Goal: Information Seeking & Learning: Learn about a topic

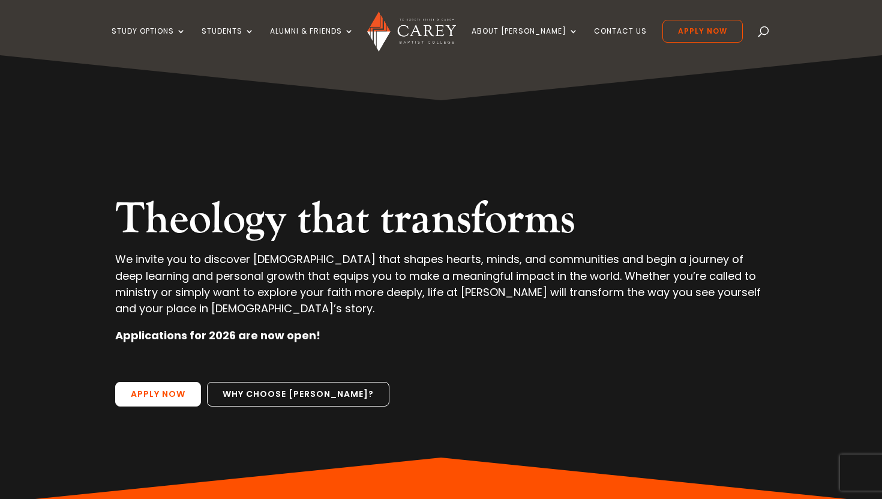
click at [161, 394] on link "Apply Now" at bounding box center [158, 394] width 86 height 25
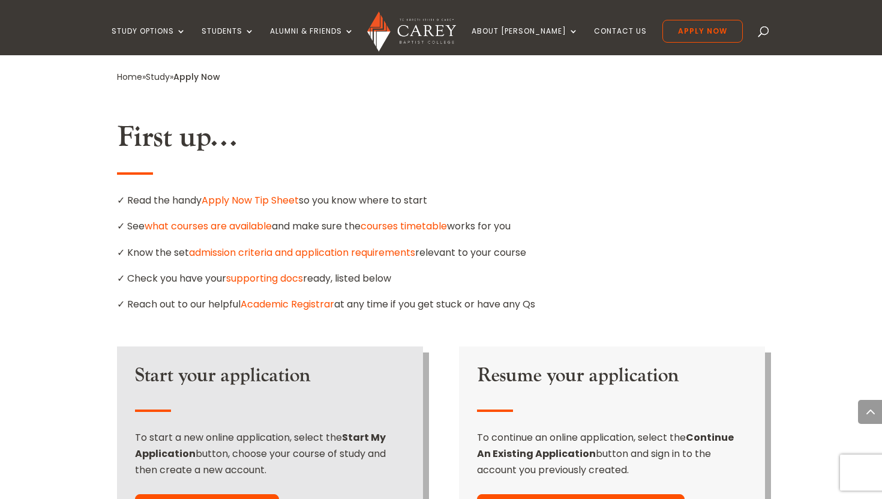
scroll to position [656, 0]
click at [274, 193] on link "Apply Now Tip Sheet" at bounding box center [250, 200] width 97 height 14
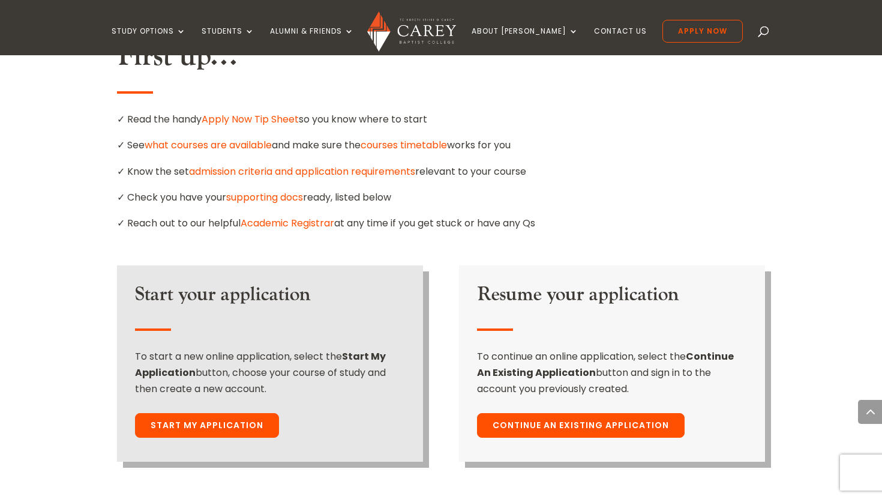
scroll to position [738, 0]
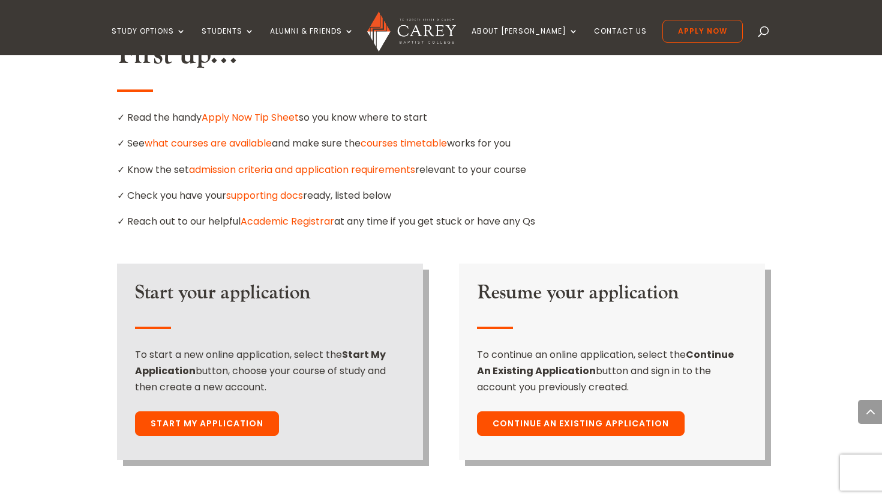
click at [392, 136] on link "courses timetable" at bounding box center [404, 143] width 86 height 14
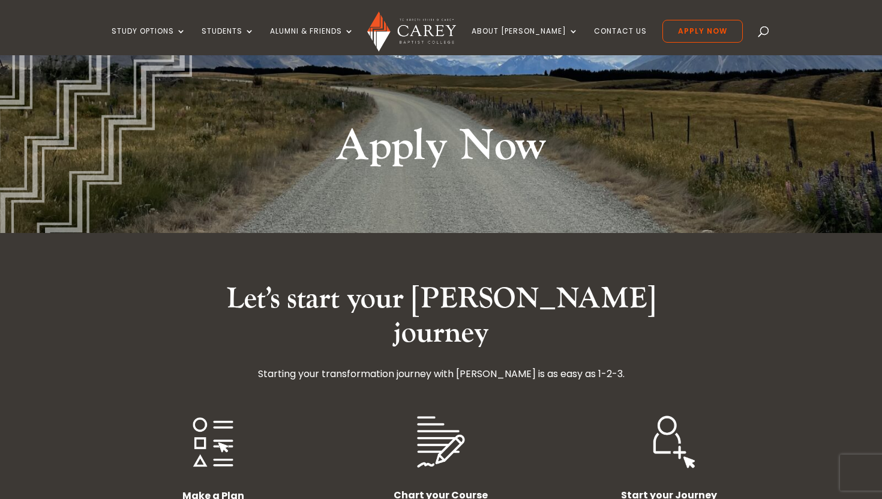
scroll to position [0, 0]
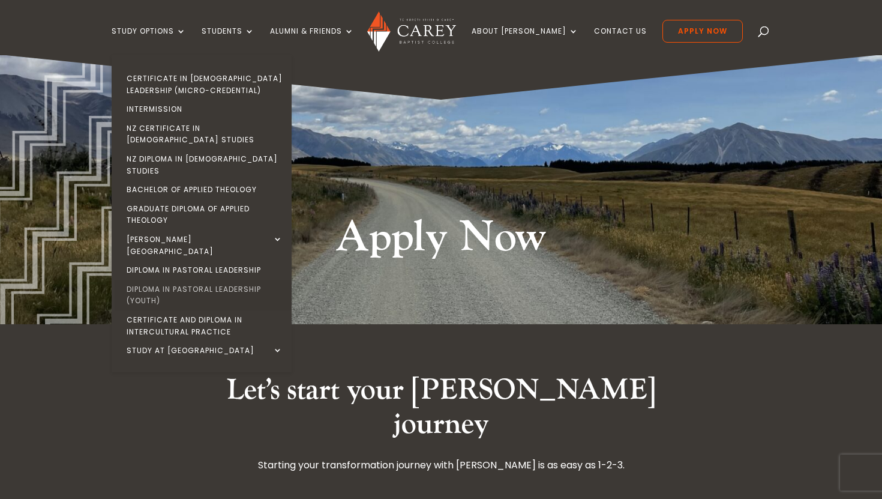
click at [185, 280] on link "Diploma in Pastoral Leadership (Youth)" at bounding box center [205, 295] width 180 height 31
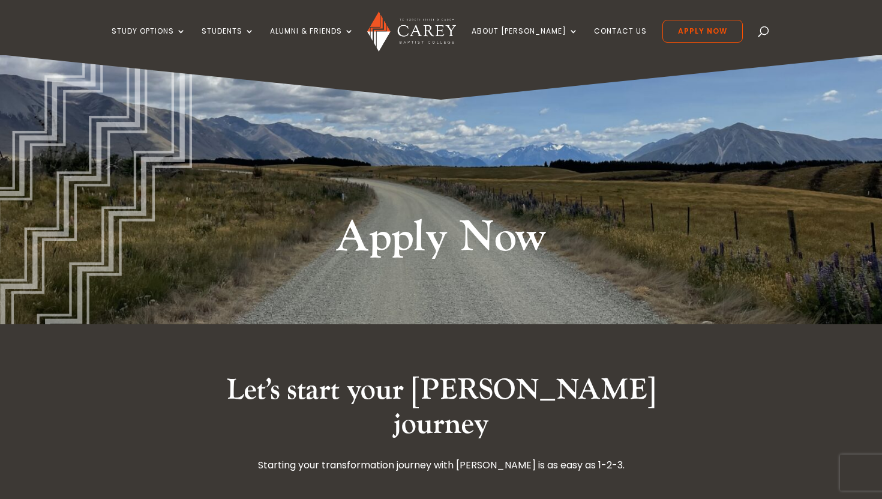
scroll to position [22, 0]
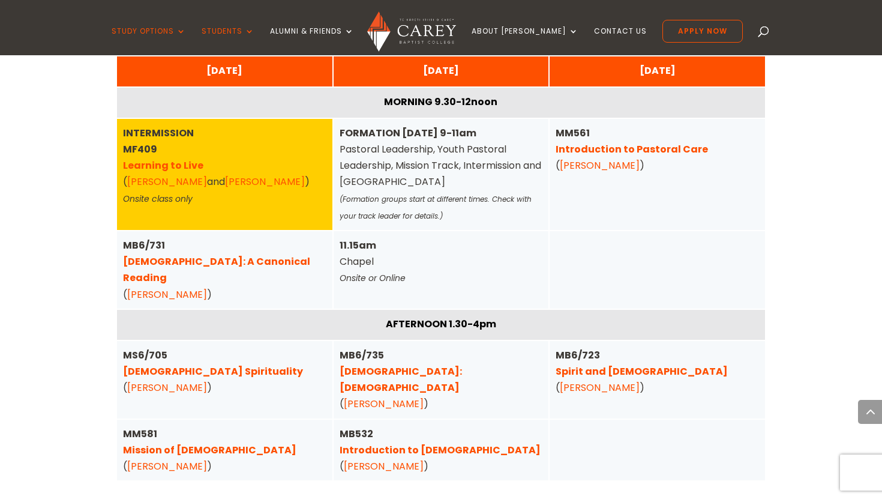
scroll to position [858, 0]
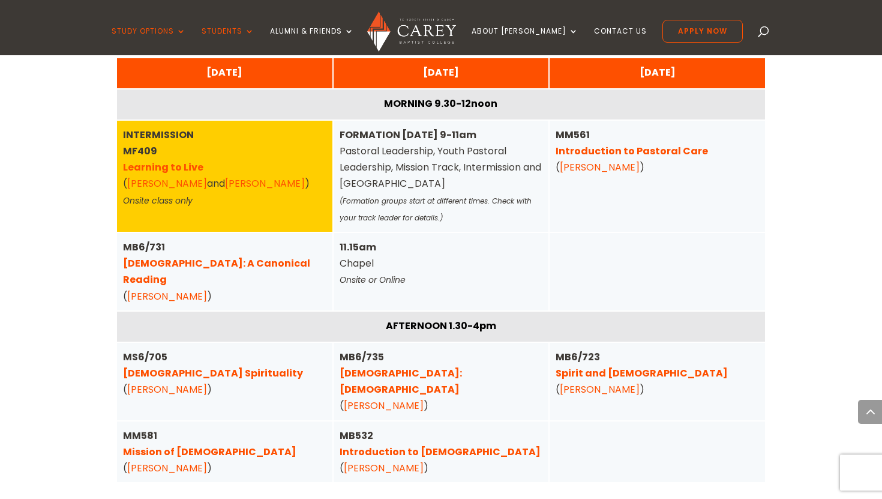
click at [394, 170] on div "FORMATION TUESDAY 9-11am Pastoral Leadership, Youth Pastoral Leadership, Missio…" at bounding box center [442, 176] width 204 height 99
click at [423, 158] on div "FORMATION TUESDAY 9-11am Pastoral Leadership, Youth Pastoral Leadership, Missio…" at bounding box center [442, 176] width 204 height 99
drag, startPoint x: 439, startPoint y: 154, endPoint x: 391, endPoint y: 166, distance: 48.9
click at [391, 166] on div "FORMATION TUESDAY 9-11am Pastoral Leadership, Youth Pastoral Leadership, Missio…" at bounding box center [442, 176] width 204 height 99
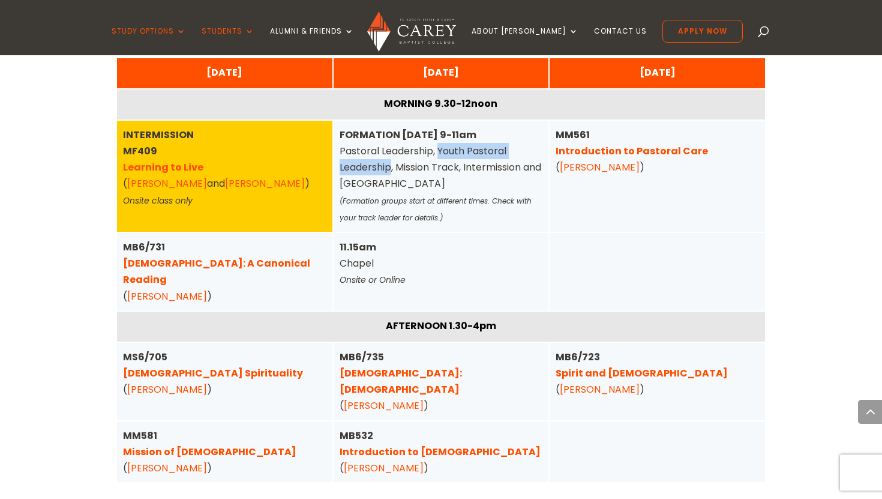
click at [422, 169] on div "FORMATION TUESDAY 9-11am Pastoral Leadership, Youth Pastoral Leadership, Missio…" at bounding box center [442, 176] width 204 height 99
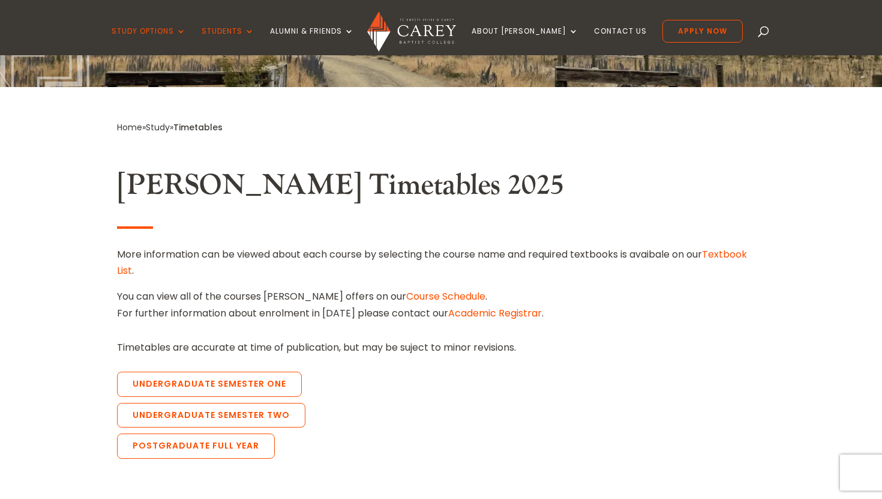
scroll to position [238, 0]
click at [417, 294] on link "Course Schedule" at bounding box center [445, 296] width 79 height 14
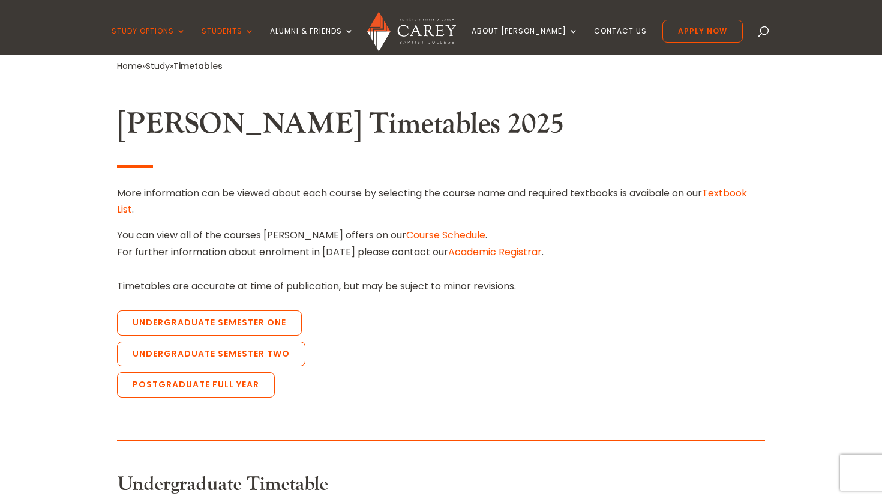
scroll to position [301, 0]
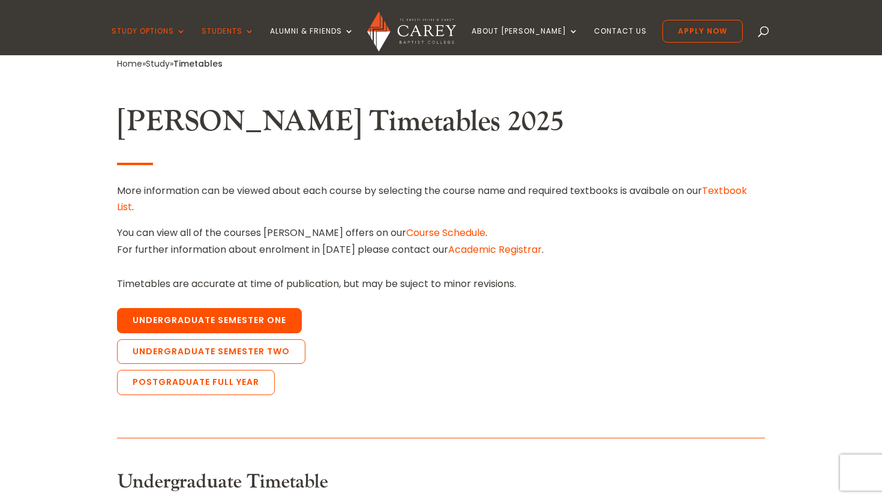
click at [249, 322] on link "Undergraduate Semester One" at bounding box center [209, 320] width 185 height 25
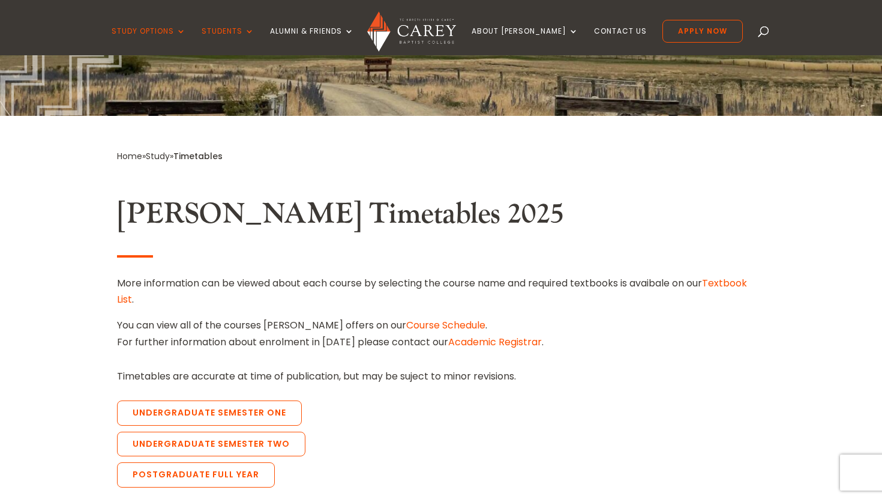
scroll to position [208, 0]
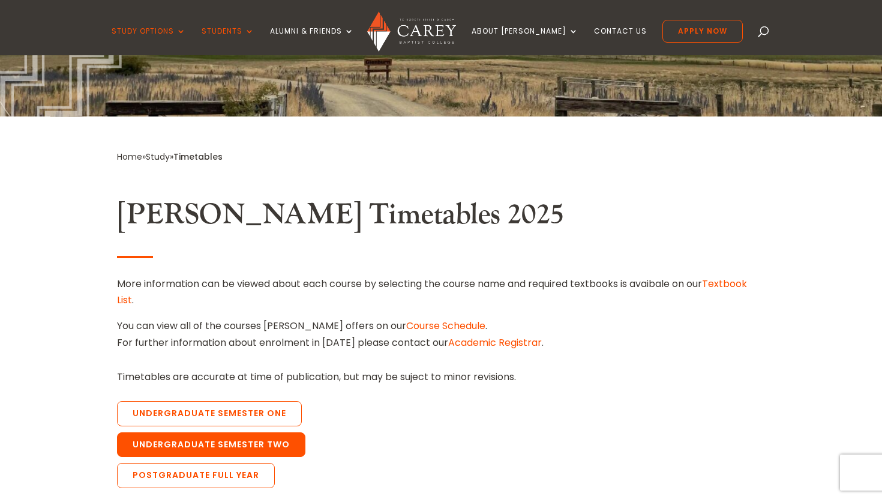
click at [225, 450] on link "Undergraduate Semester Two" at bounding box center [211, 444] width 188 height 25
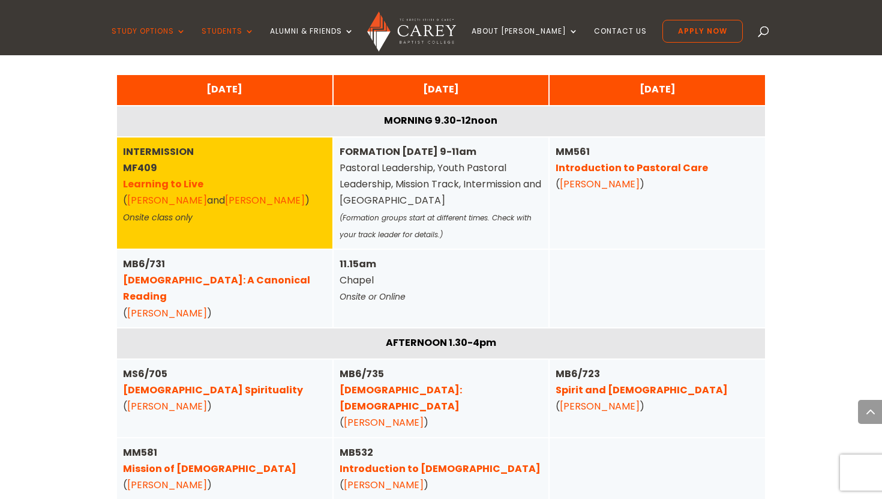
scroll to position [845, 0]
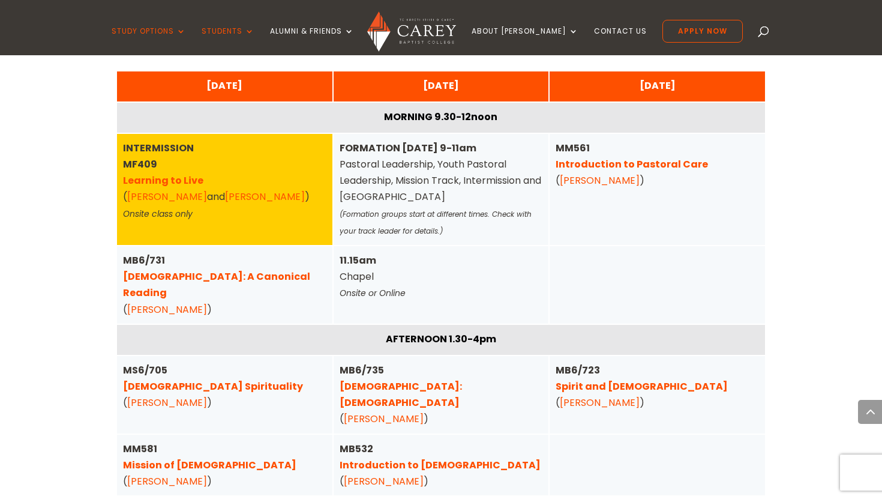
click at [418, 134] on div "FORMATION TUESDAY 9-11am Pastoral Leadership, Youth Pastoral Leadership, Missio…" at bounding box center [442, 189] width 216 height 111
click at [393, 182] on div "FORMATION TUESDAY 9-11am Pastoral Leadership, Youth Pastoral Leadership, Missio…" at bounding box center [442, 189] width 204 height 99
click at [388, 182] on div "FORMATION TUESDAY 9-11am Pastoral Leadership, Youth Pastoral Leadership, Missio…" at bounding box center [442, 189] width 204 height 99
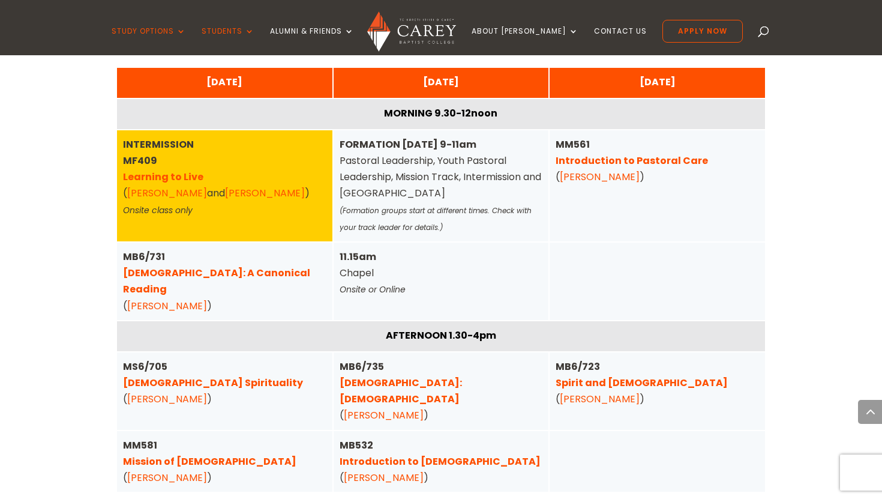
scroll to position [757, 0]
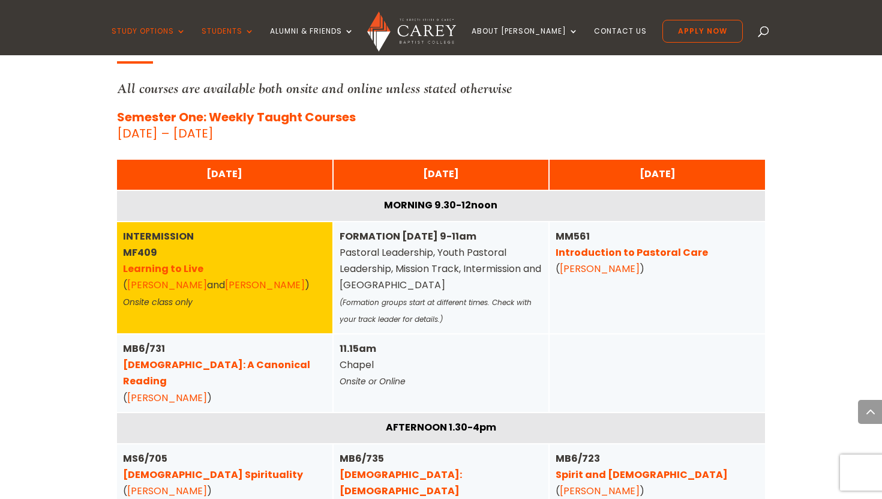
click at [228, 173] on div "MONDAY" at bounding box center [225, 174] width 204 height 16
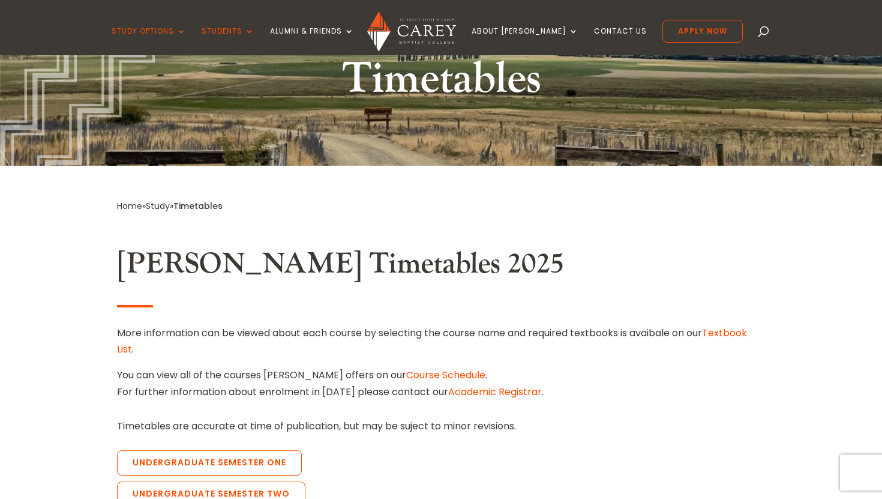
scroll to position [158, 0]
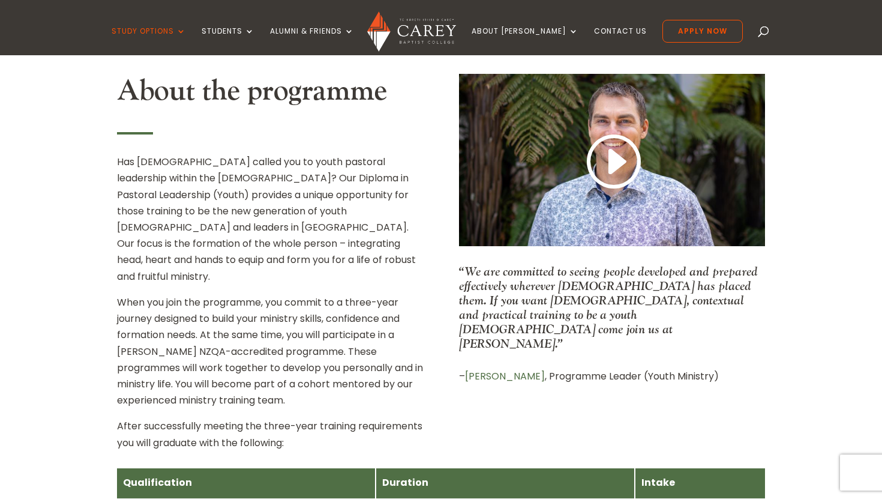
scroll to position [305, 0]
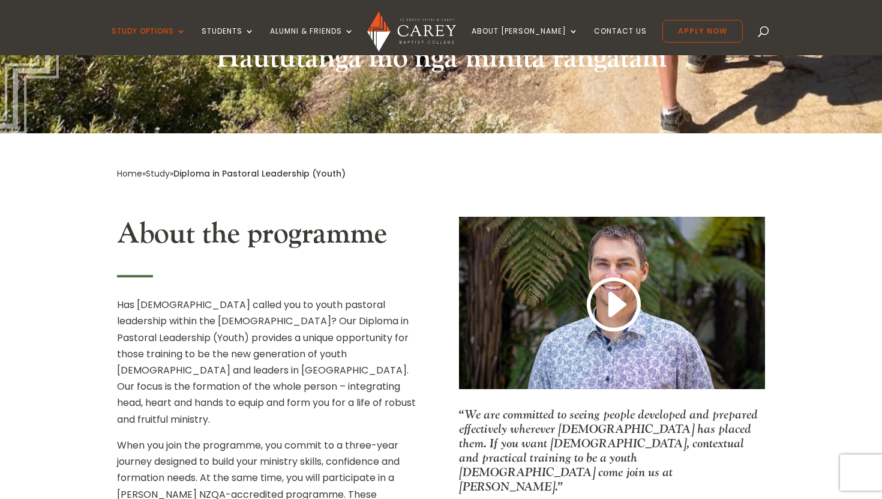
click at [681, 31] on link "Apply Now" at bounding box center [703, 31] width 80 height 23
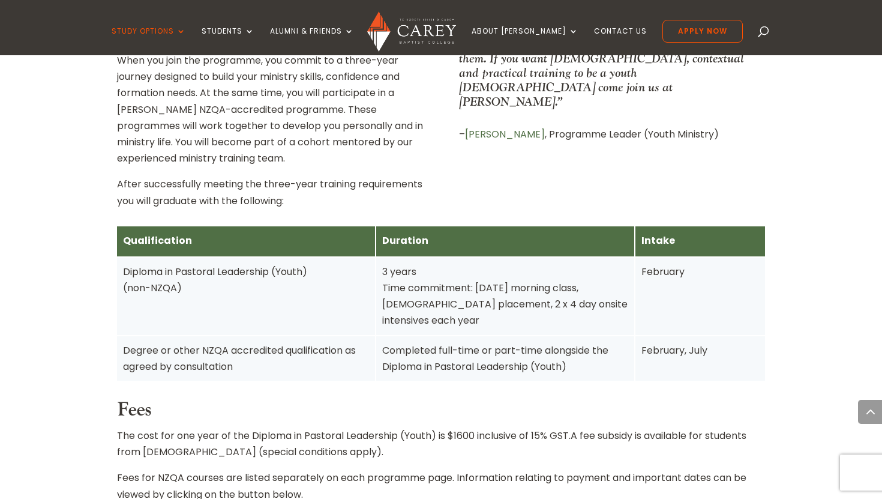
scroll to position [692, 0]
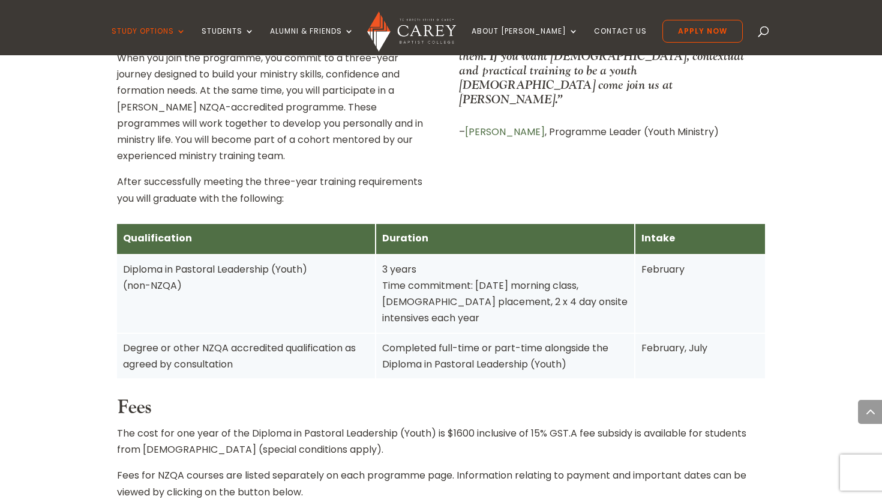
click at [442, 283] on div "3 years Time commitment: Tuesday morning class, church placement, 2 x 4 day ons…" at bounding box center [505, 293] width 246 height 65
click at [606, 287] on div "3 years Time commitment: Tuesday morning class, church placement, 2 x 4 day ons…" at bounding box center [505, 293] width 246 height 65
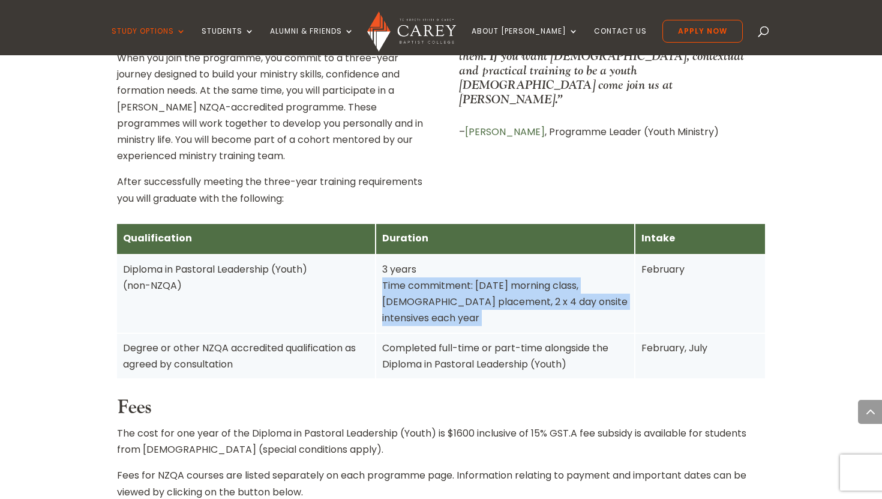
click at [606, 287] on div "3 years Time commitment: Tuesday morning class, church placement, 2 x 4 day ons…" at bounding box center [505, 293] width 246 height 65
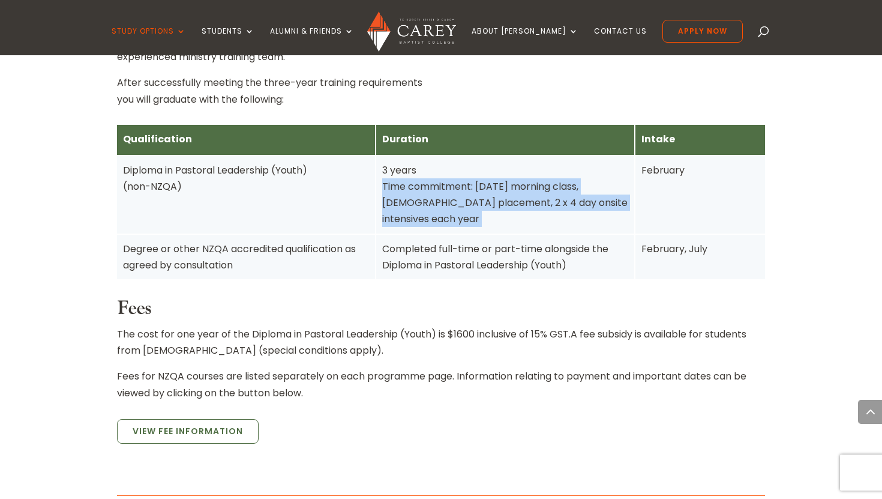
scroll to position [797, 0]
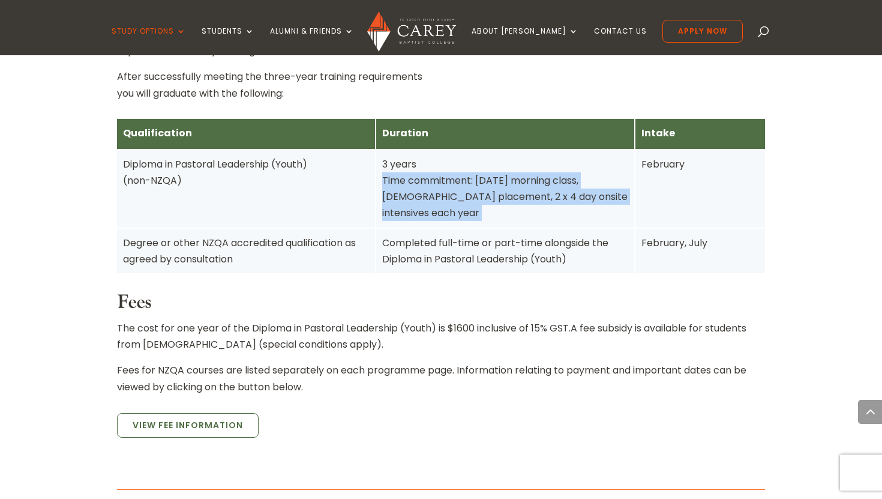
click at [161, 321] on span "A fee subsidy is available for students from Baptist churches (special conditio…" at bounding box center [432, 336] width 630 height 30
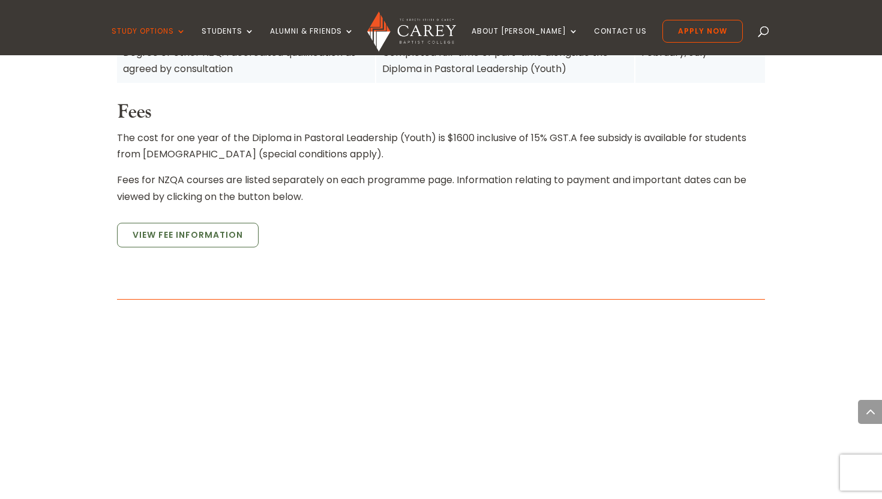
scroll to position [996, 0]
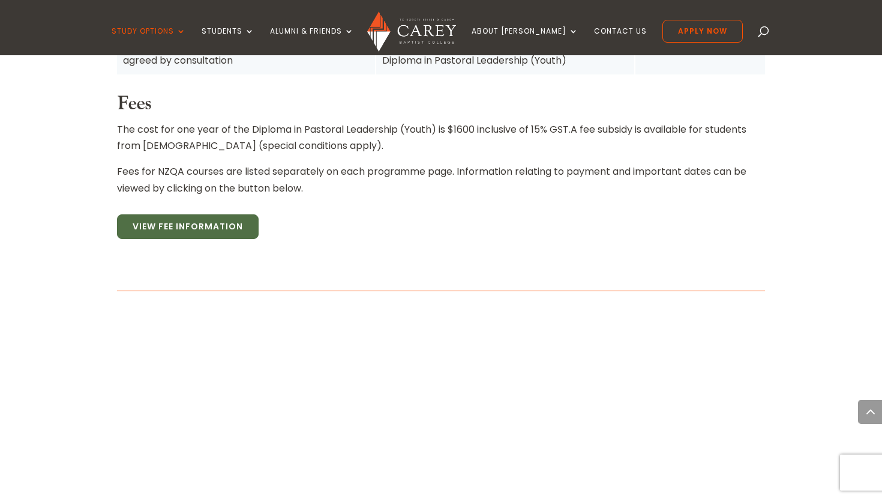
click at [220, 214] on link "View Fee Information" at bounding box center [188, 226] width 142 height 25
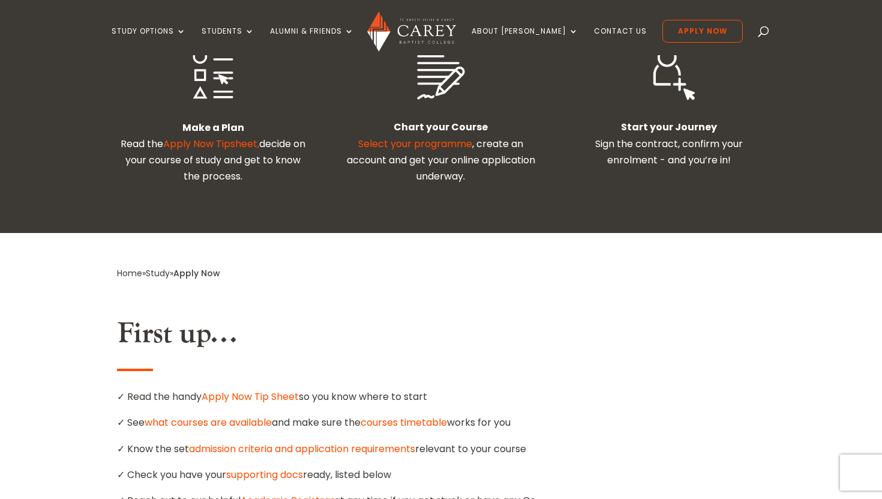
scroll to position [469, 0]
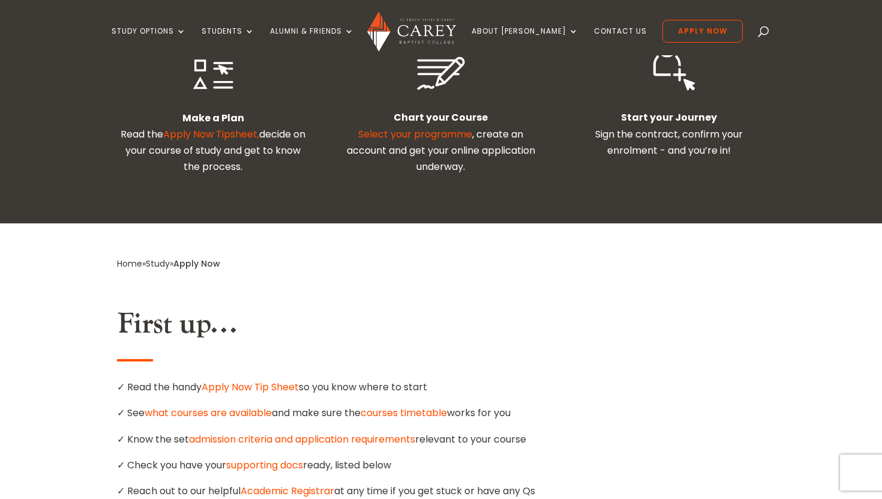
click at [253, 380] on link "Apply Now Tip Sheet" at bounding box center [250, 387] width 97 height 14
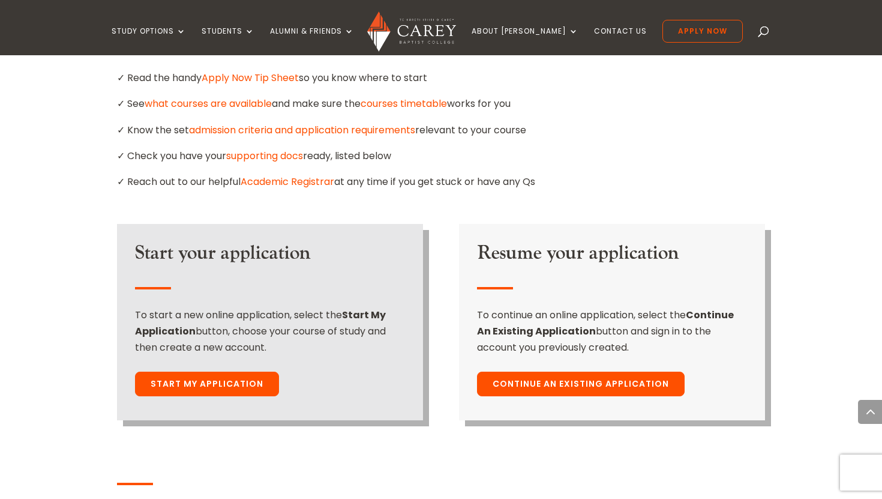
scroll to position [779, 0]
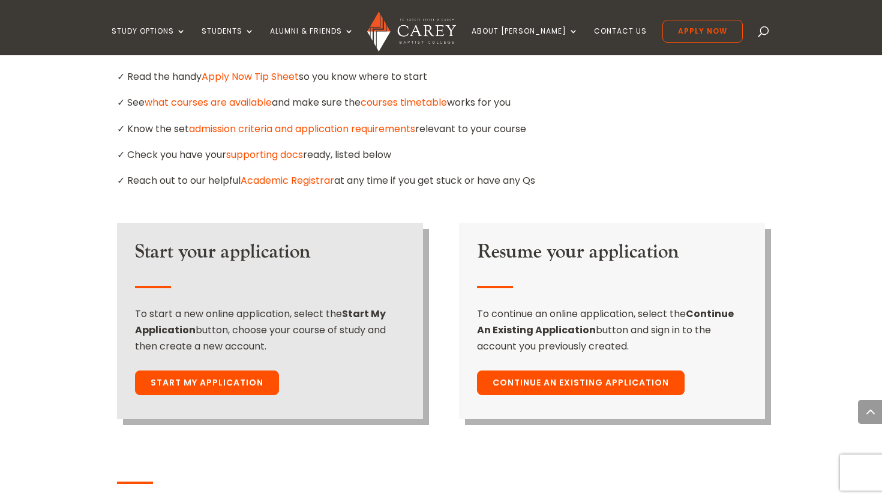
click at [256, 370] on link "Start My Application" at bounding box center [207, 382] width 144 height 25
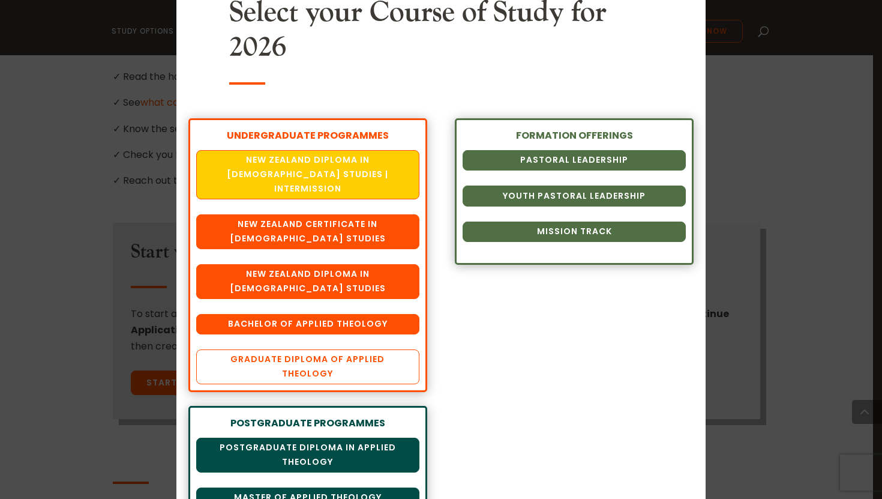
scroll to position [85, 0]
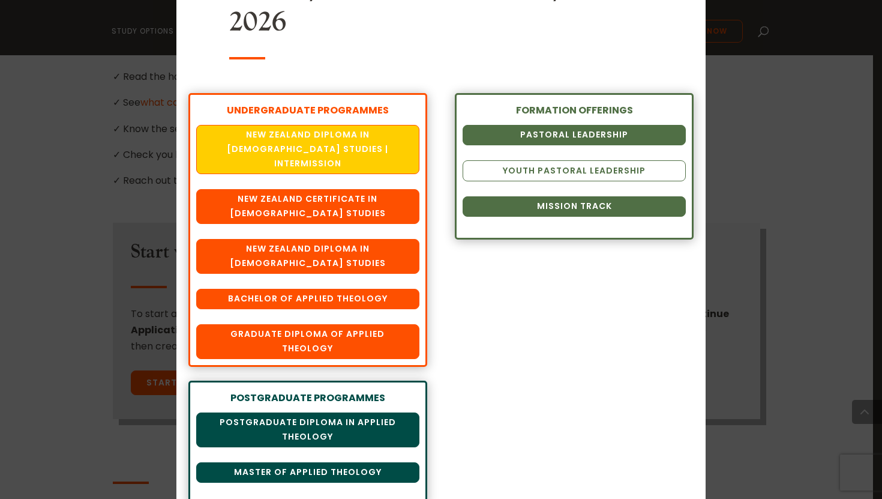
click at [591, 170] on link "Youth Pastoral Leadership" at bounding box center [574, 170] width 223 height 20
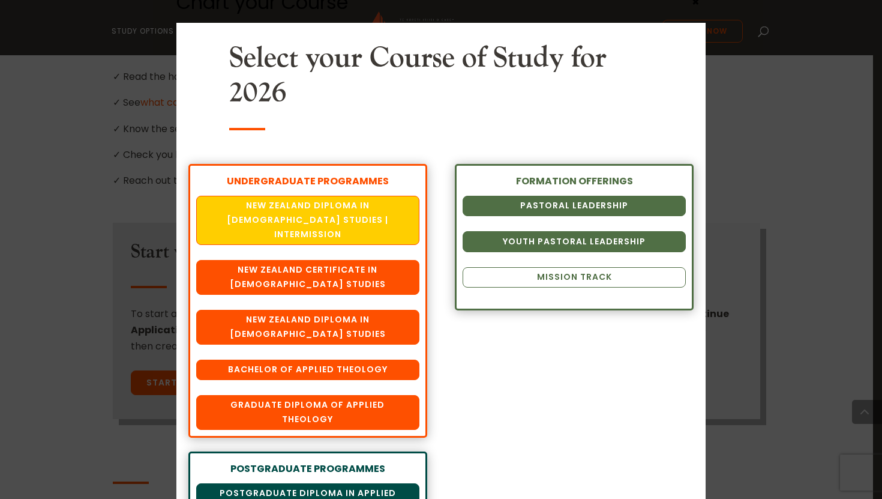
scroll to position [0, 0]
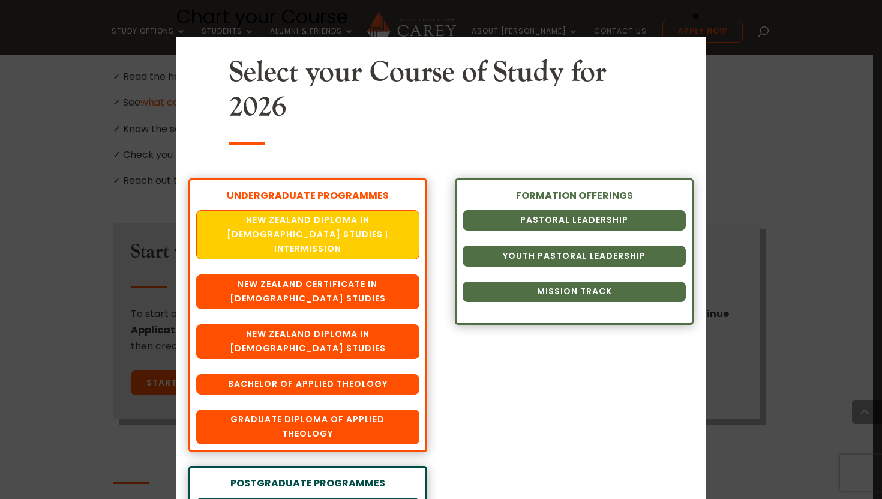
click at [31, 95] on div "Chart your Course Select your Course of Study for 2026 UNDERGRADUATE PROGRAMMES…" at bounding box center [441, 249] width 882 height 499
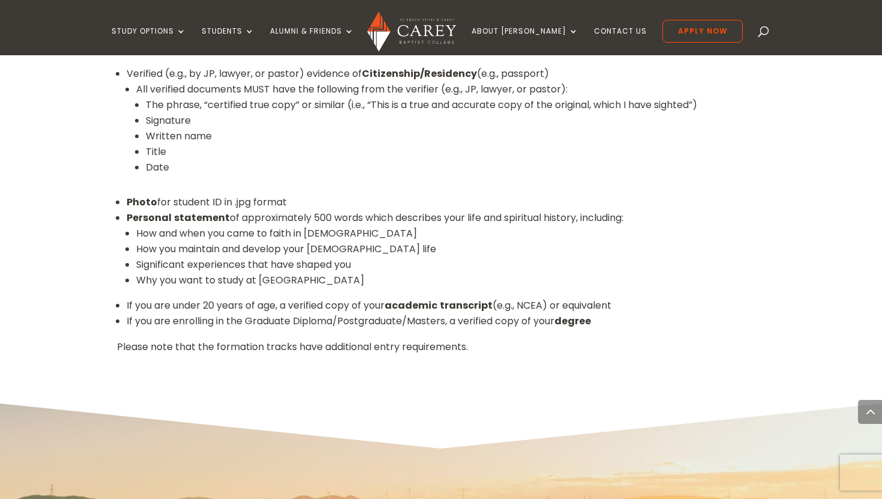
scroll to position [1270, 0]
click at [307, 272] on li "Why you want to study at Carey" at bounding box center [450, 280] width 629 height 16
click at [155, 225] on li "How and when you came to faith in Christ" at bounding box center [450, 233] width 629 height 16
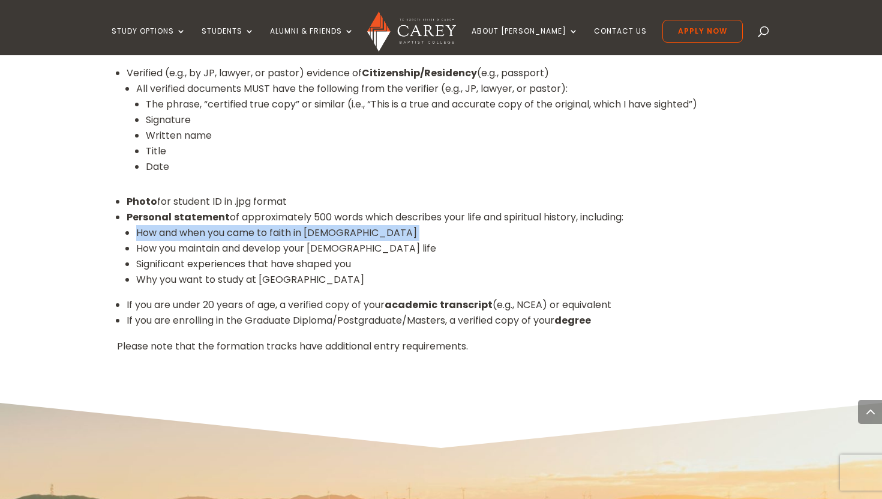
click at [155, 225] on li "How and when you came to faith in Christ" at bounding box center [450, 233] width 629 height 16
click at [183, 297] on li "If you are under 20 years of age, a verified copy of your academic transcript (…" at bounding box center [446, 305] width 639 height 16
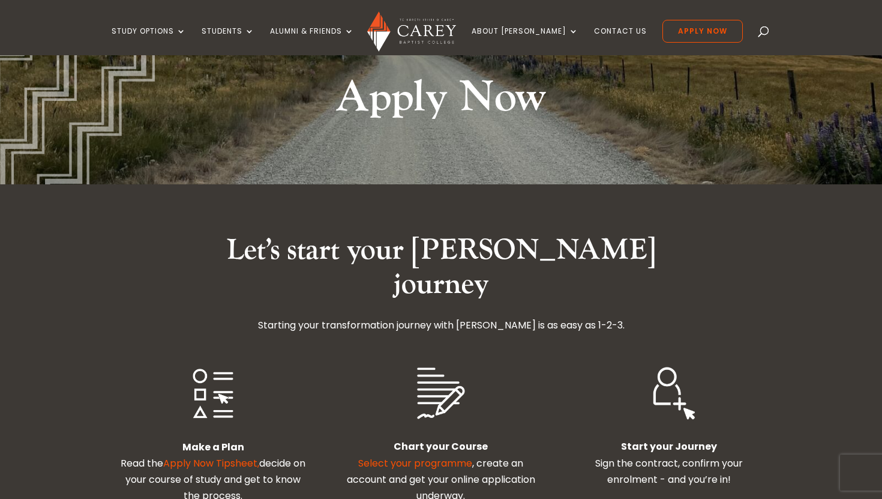
scroll to position [139, 0]
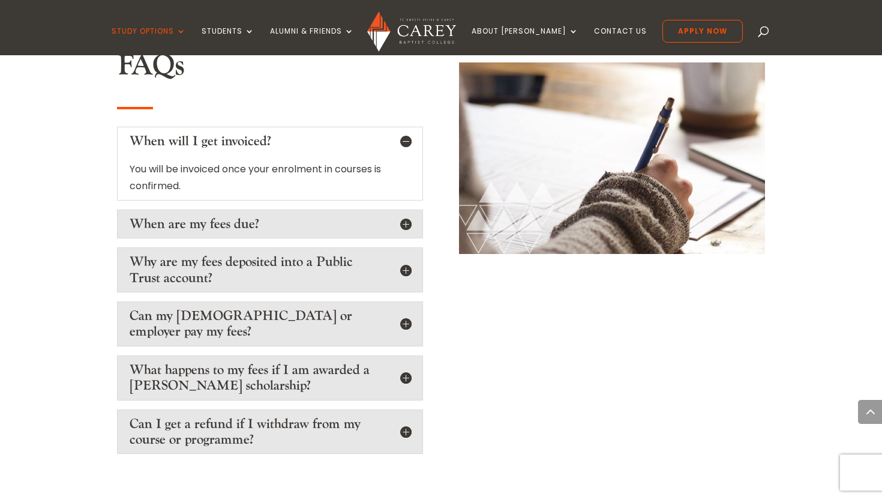
scroll to position [1791, 0]
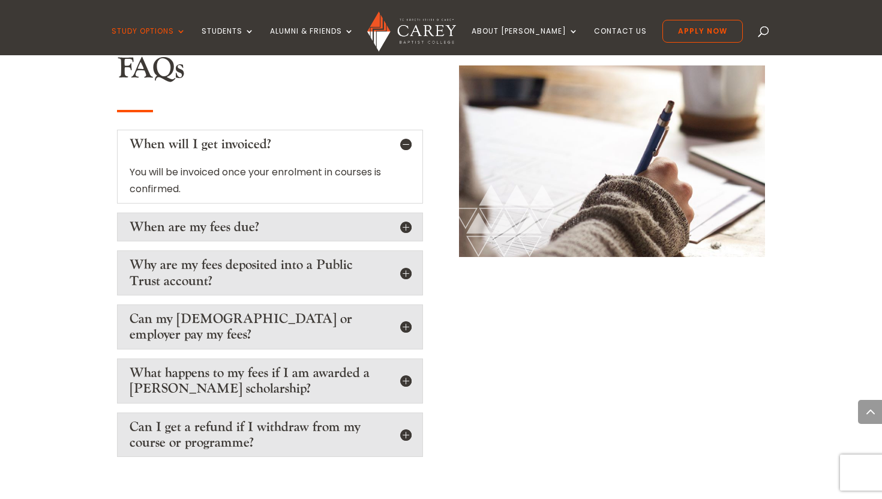
click at [397, 219] on h5 "When are my fees due?" at bounding box center [270, 227] width 281 height 16
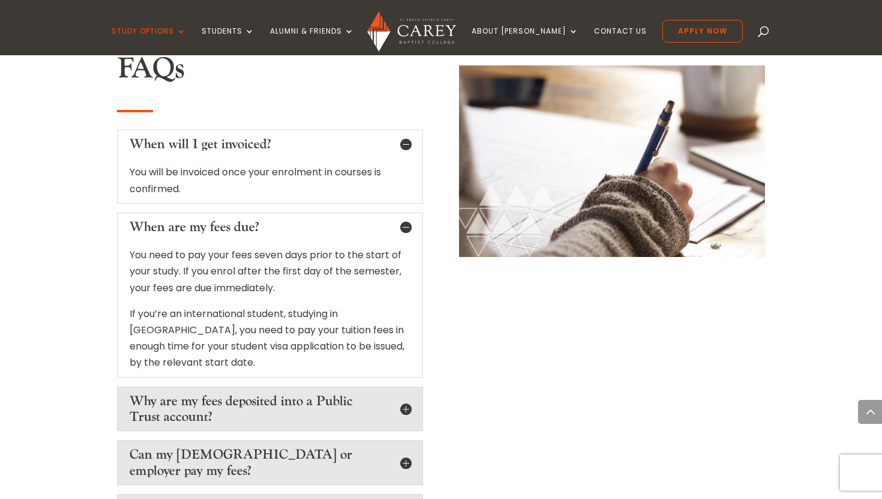
click at [397, 219] on h5 "When are my fees due?" at bounding box center [270, 227] width 281 height 16
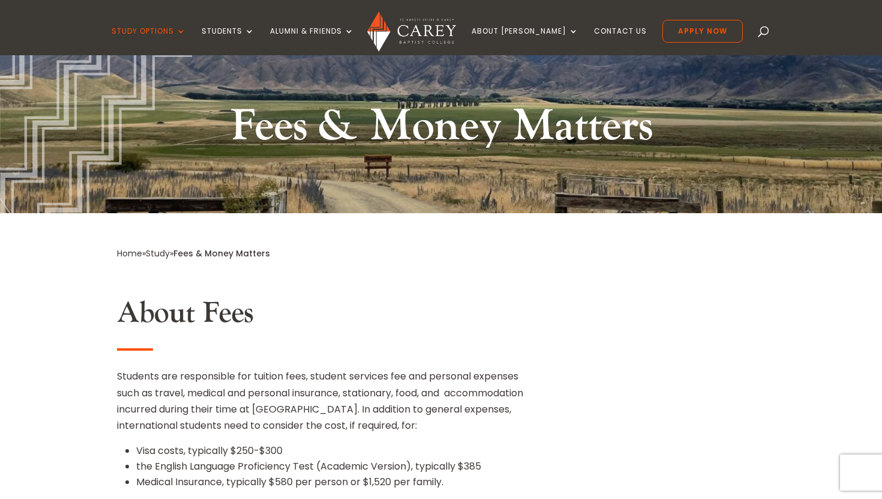
scroll to position [110, 0]
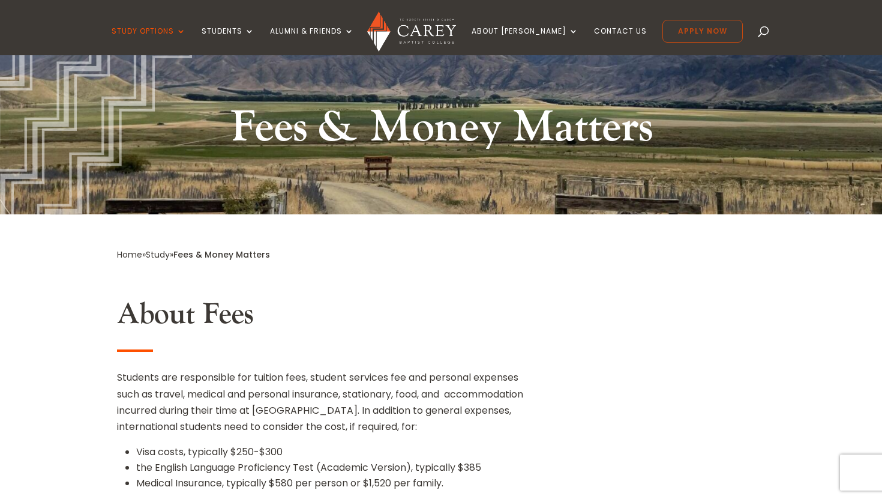
click at [693, 32] on link "Apply Now" at bounding box center [703, 31] width 80 height 23
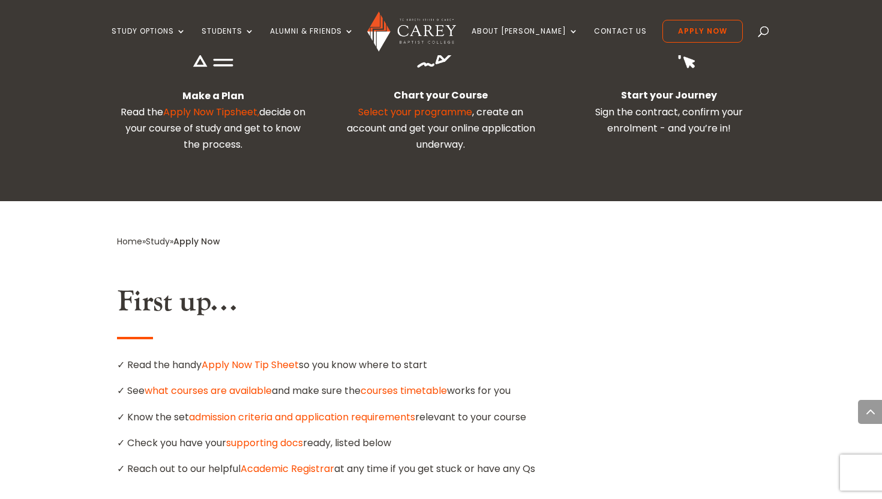
scroll to position [493, 0]
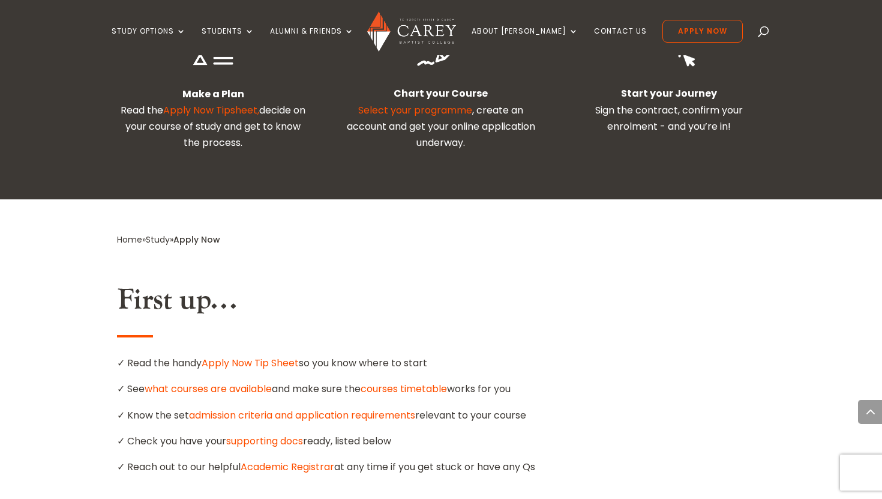
click at [208, 382] on link "what courses are available" at bounding box center [208, 389] width 127 height 14
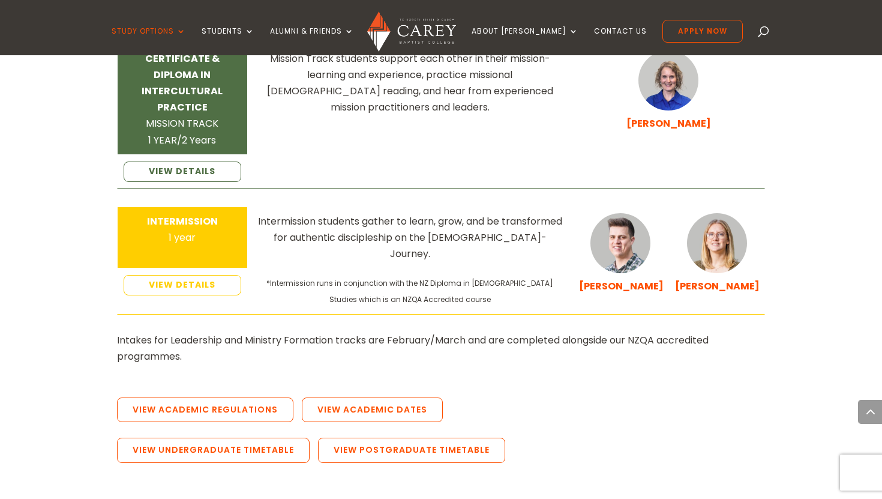
scroll to position [2091, 0]
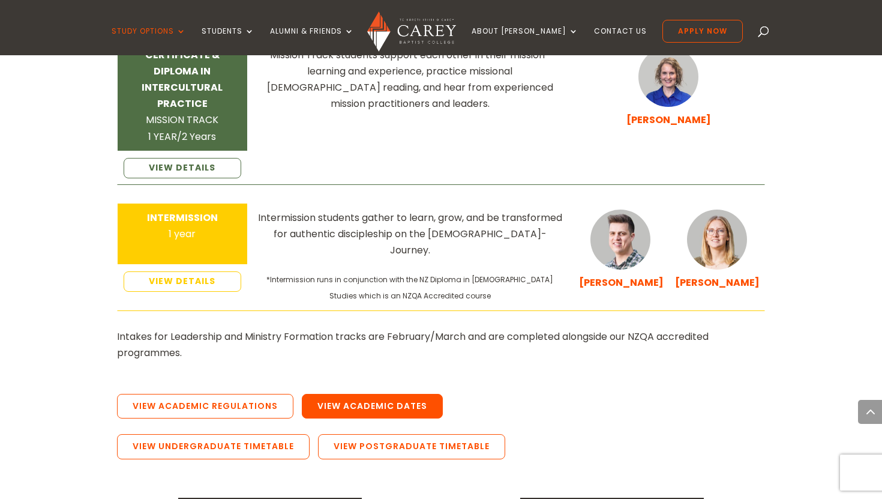
click at [391, 394] on link "View Academic Dates" at bounding box center [372, 406] width 141 height 25
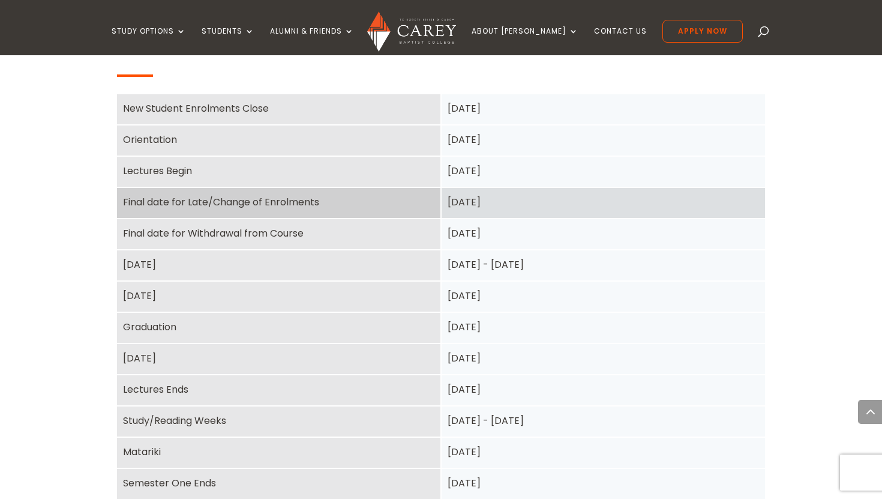
scroll to position [585, 0]
